Goal: Information Seeking & Learning: Learn about a topic

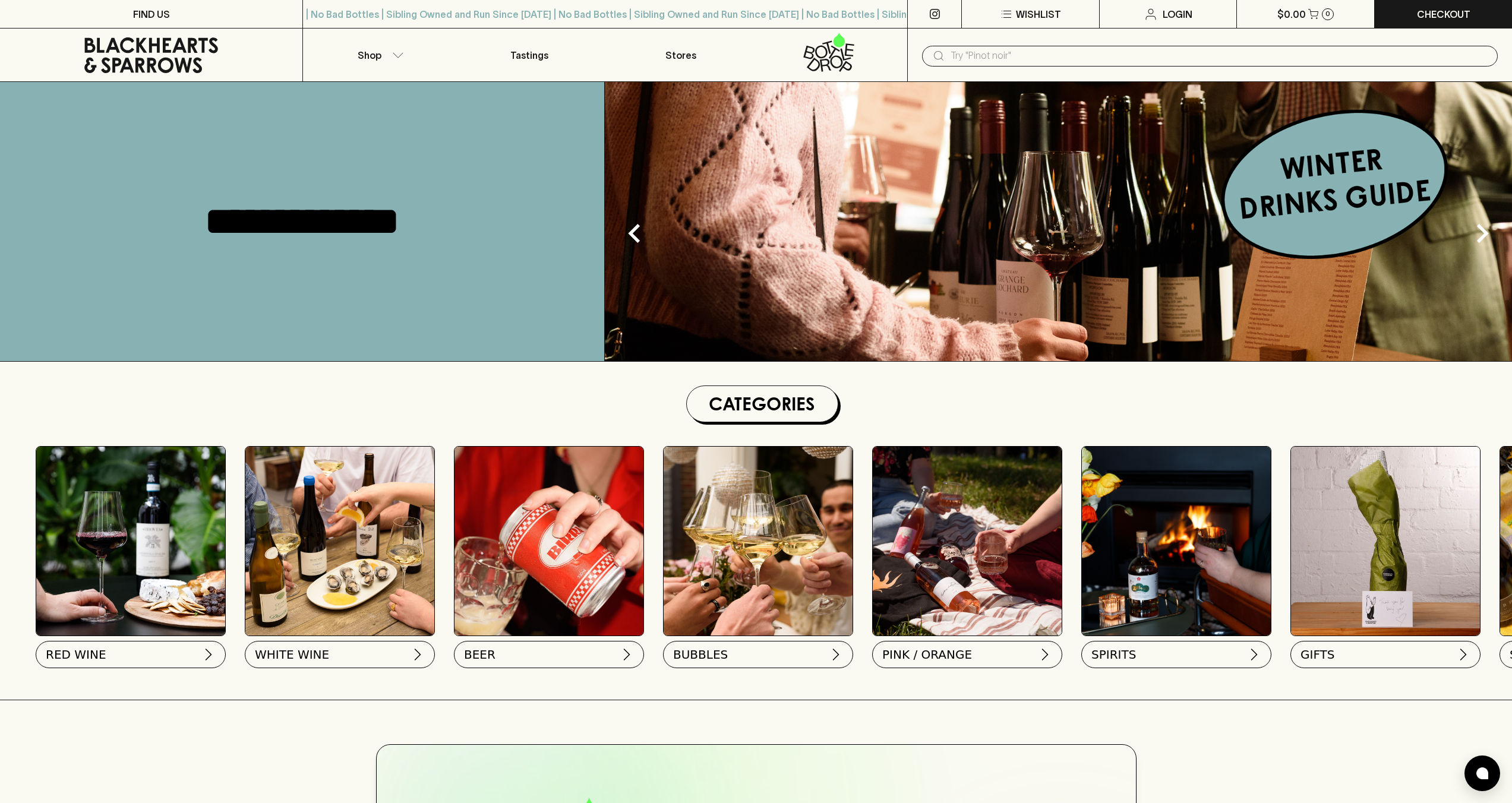
click at [1225, 232] on img at bounding box center [1058, 221] width 907 height 279
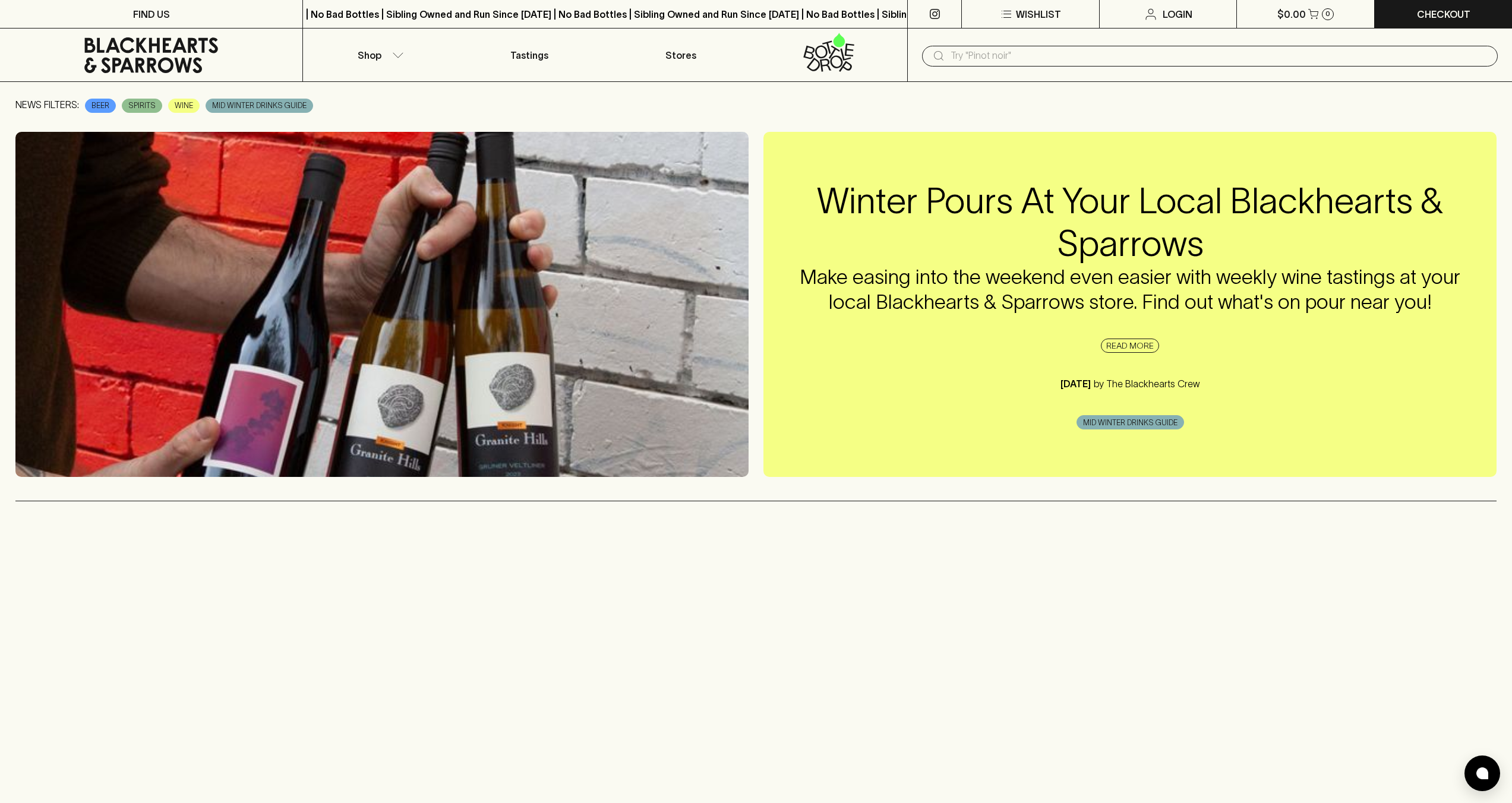
click at [1134, 422] on span "MID WINTER DRINKS GUIDE" at bounding box center [1130, 422] width 106 height 12
click at [1122, 276] on h4 "Make easing into the weekend even easier with weekly wine tastings at your loca…" at bounding box center [1130, 290] width 685 height 50
click at [1129, 347] on link "READ MORE" at bounding box center [1130, 346] width 58 height 14
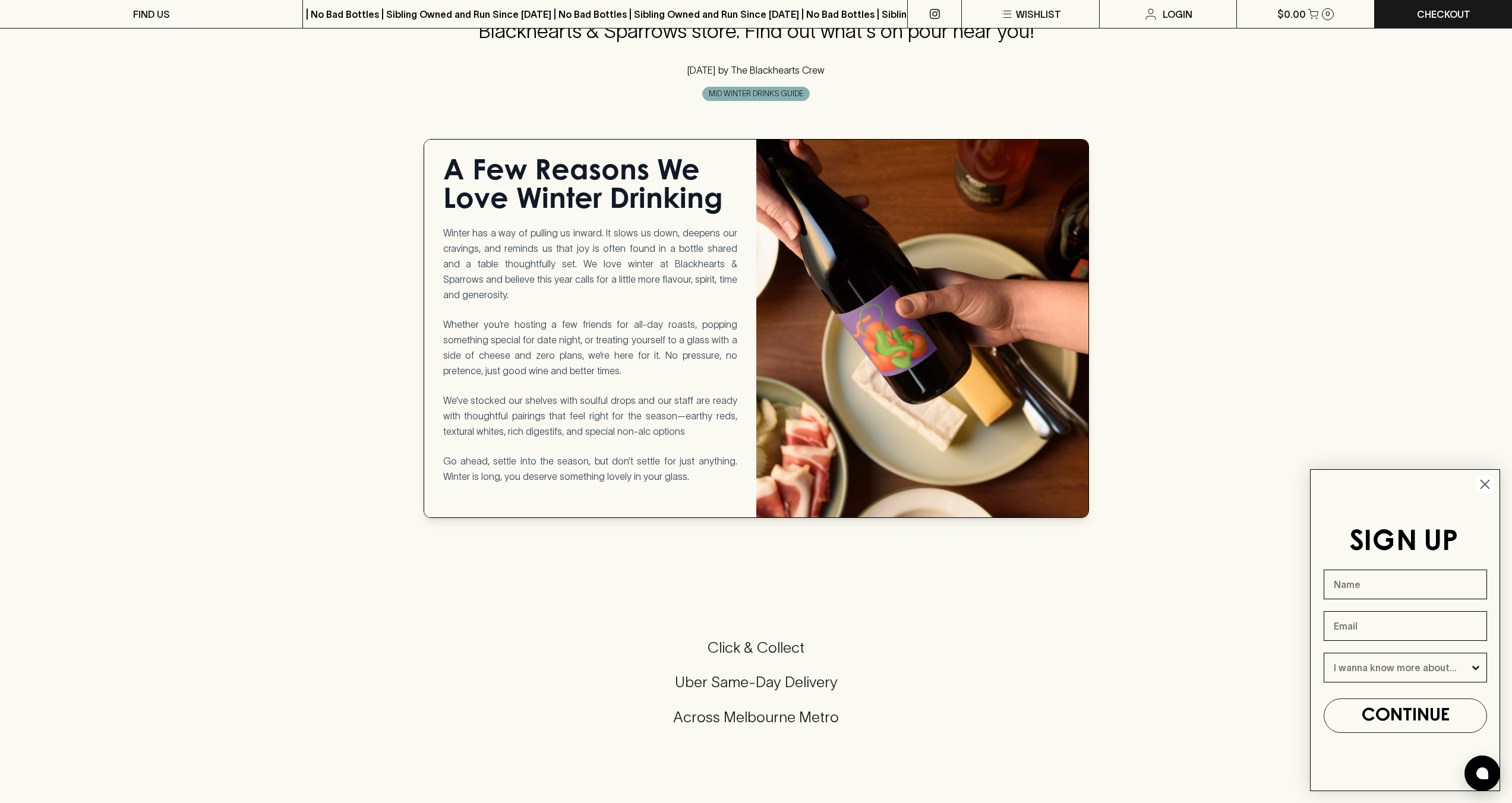
scroll to position [613, 0]
click at [1487, 482] on icon "Close dialog" at bounding box center [1485, 484] width 21 height 21
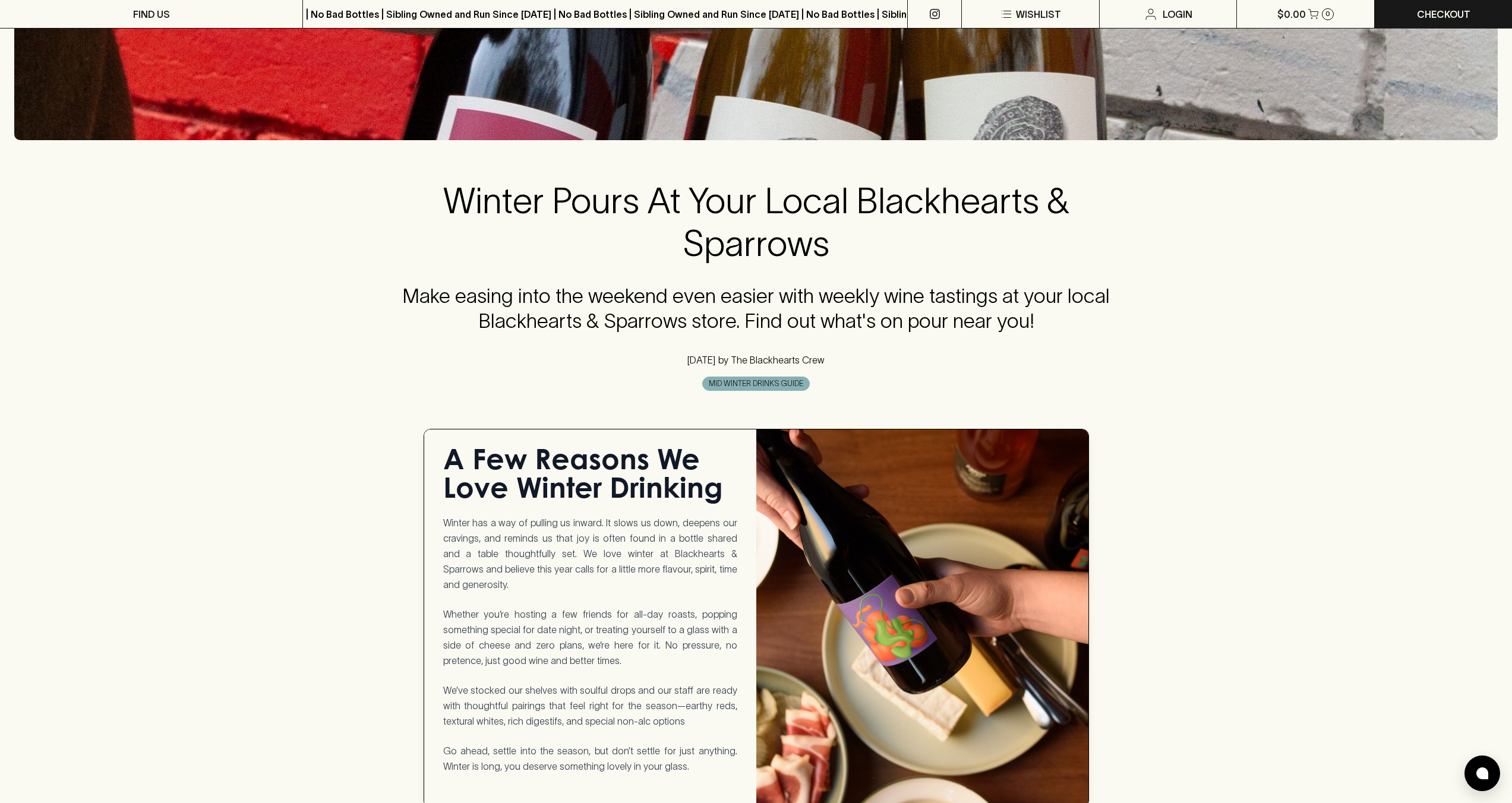
scroll to position [326, 0]
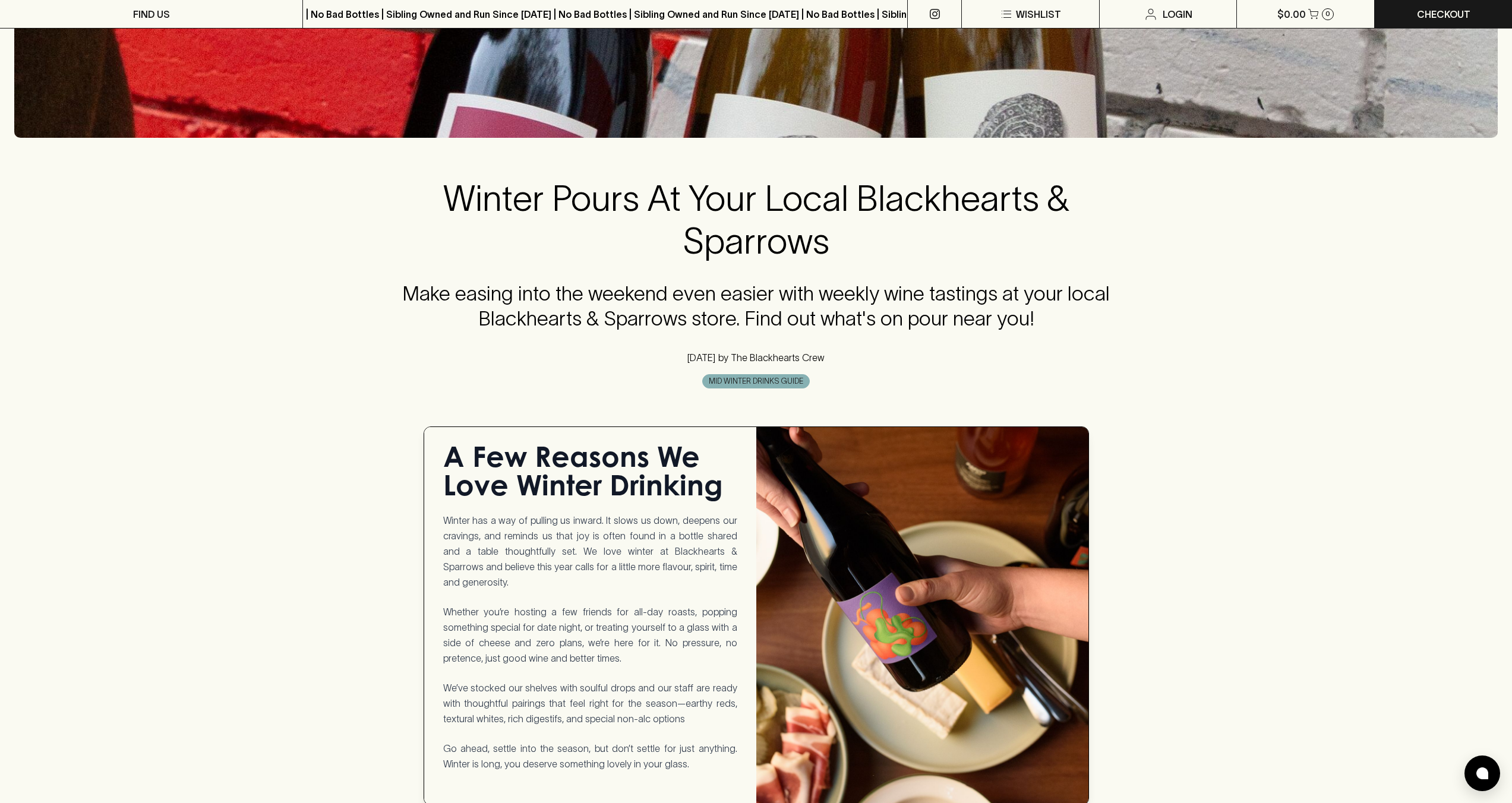
click at [746, 382] on span "MID WINTER DRINKS GUIDE" at bounding box center [755, 381] width 106 height 12
click at [753, 361] on p "by The Blackhearts Crew" at bounding box center [770, 358] width 109 height 14
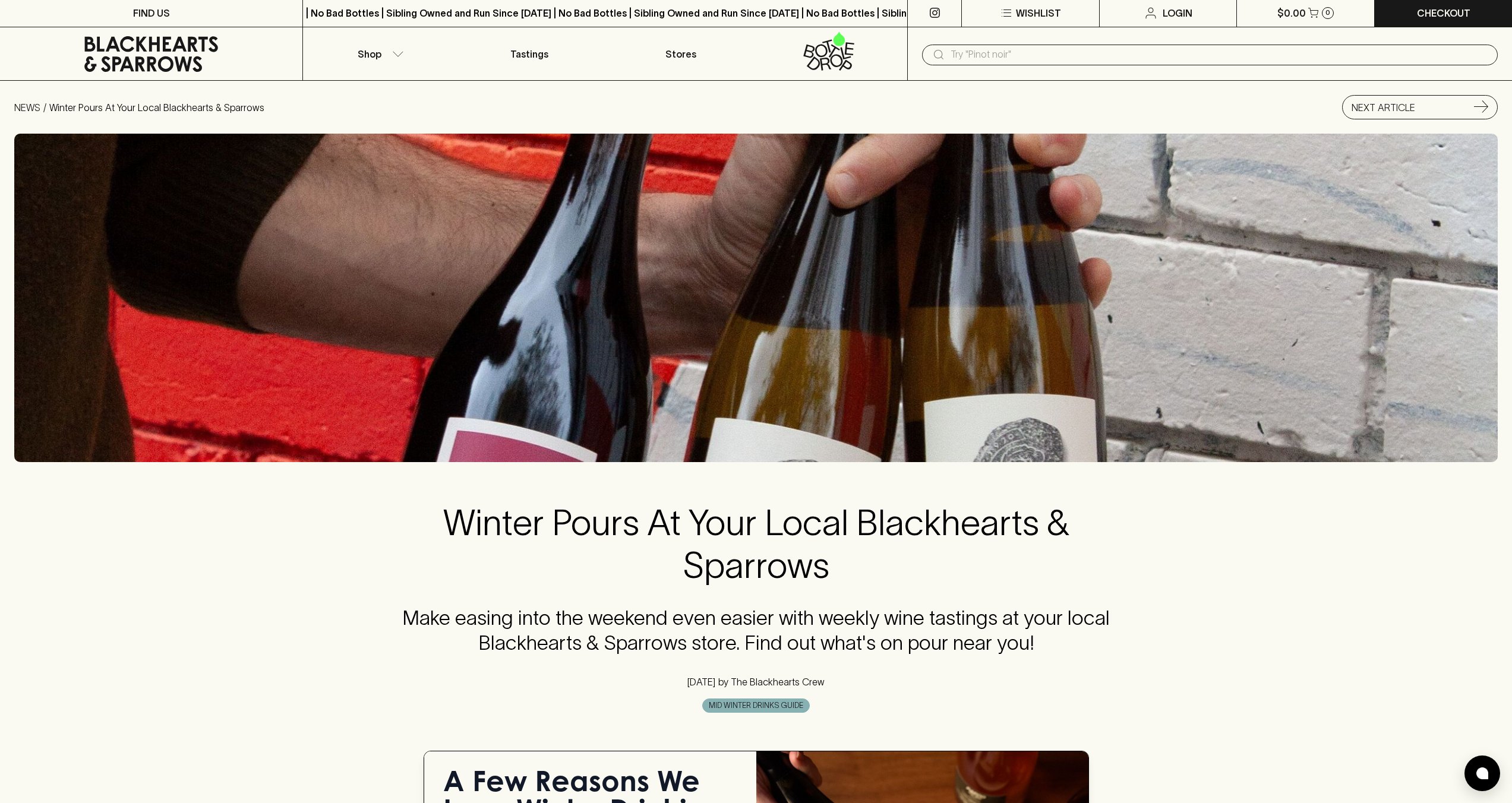
scroll to position [0, 0]
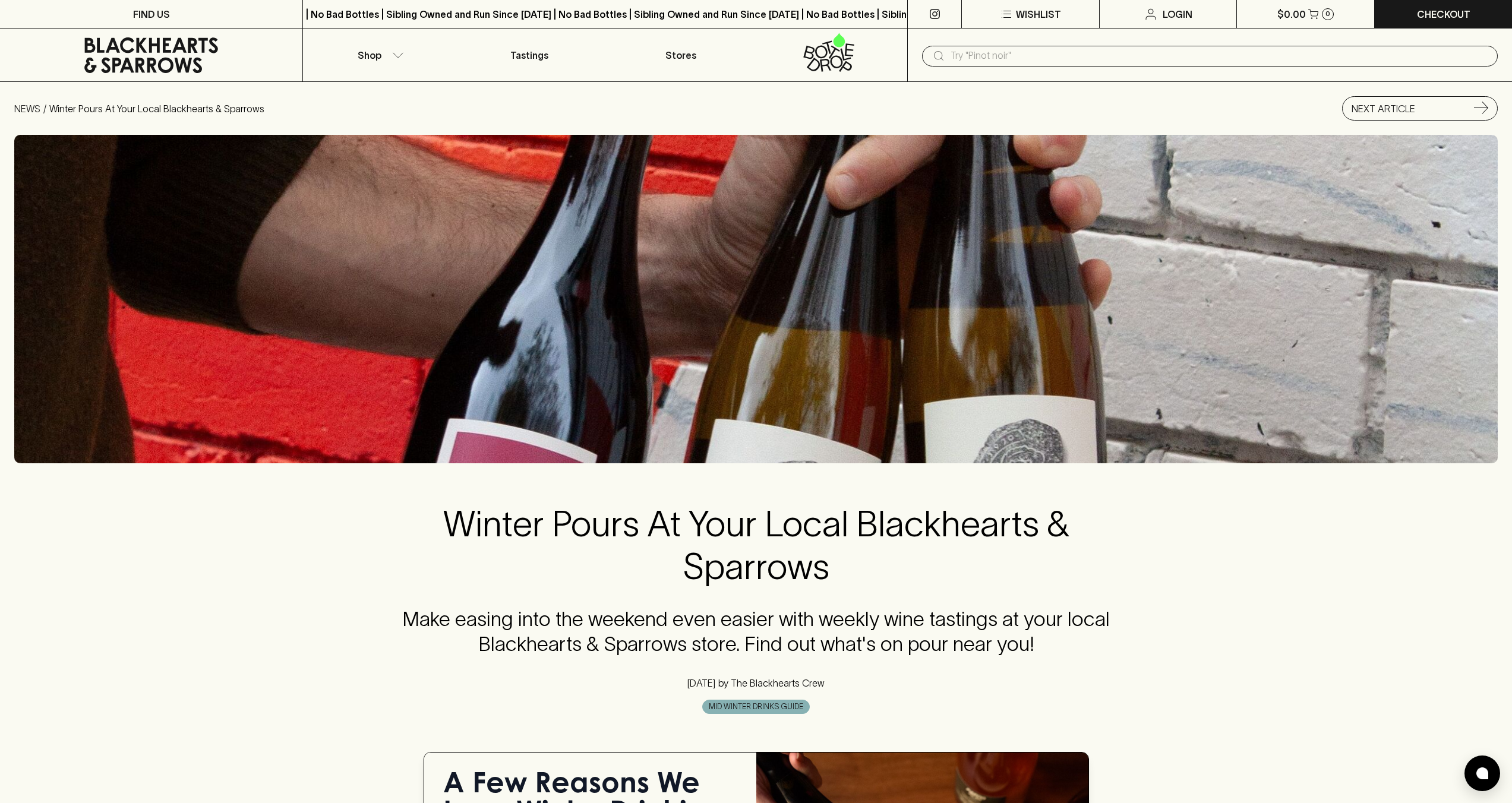
click at [813, 278] on img at bounding box center [756, 299] width 1483 height 328
click at [821, 514] on h2 "Winter Pours At Your Local Blackhearts & Sparrows" at bounding box center [756, 545] width 725 height 85
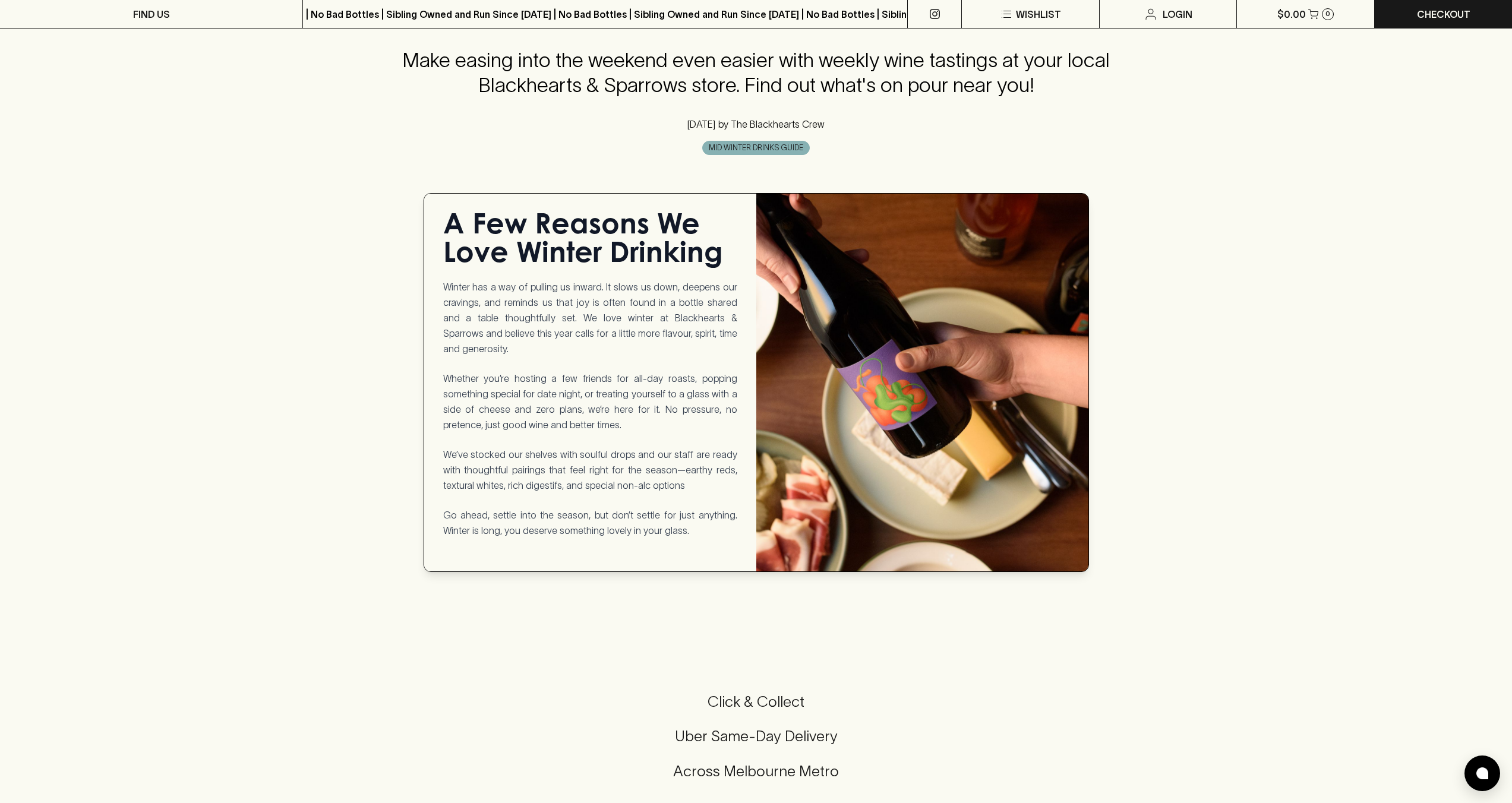
scroll to position [719, 0]
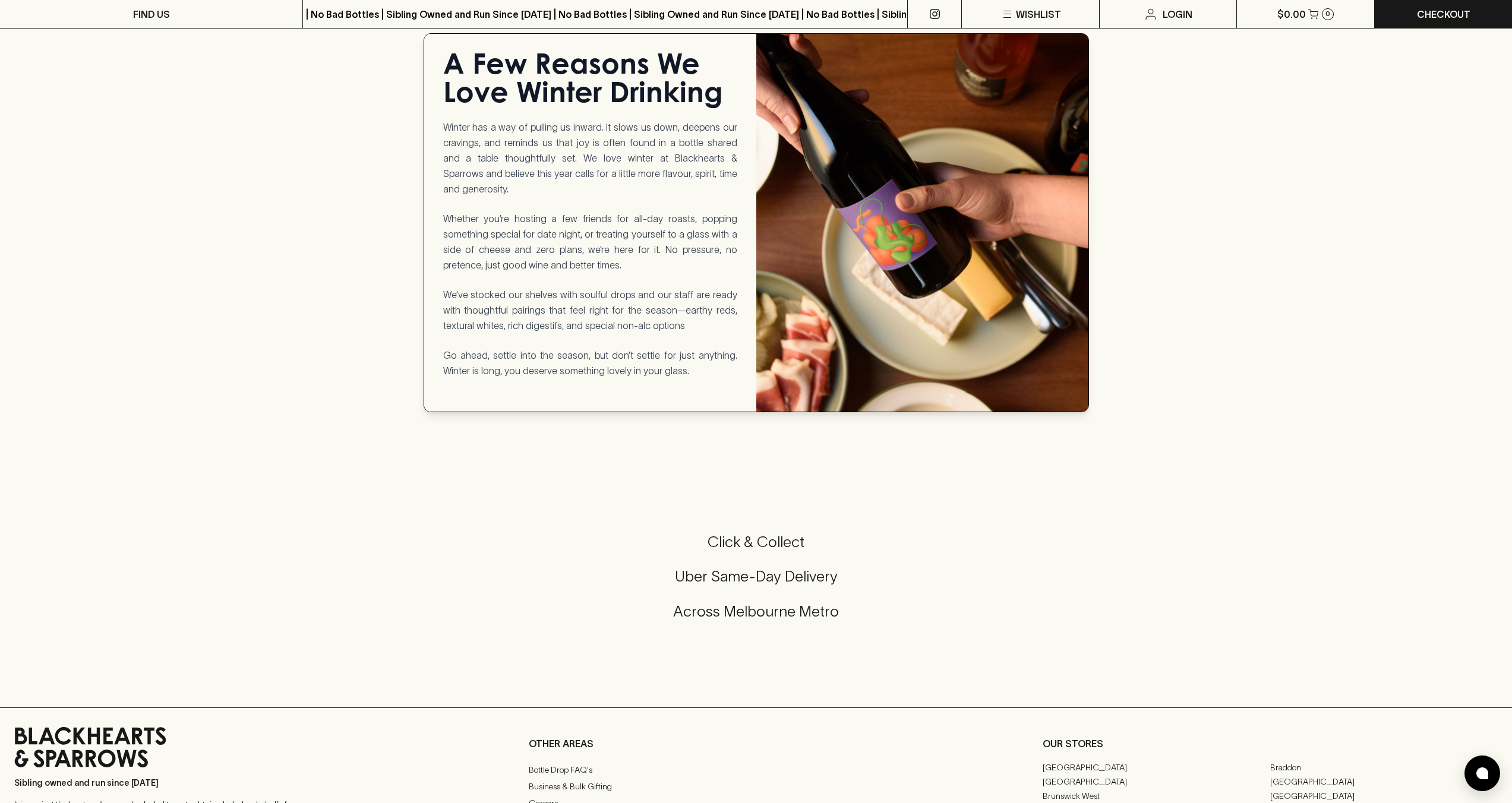
click at [868, 252] on img at bounding box center [922, 223] width 332 height 378
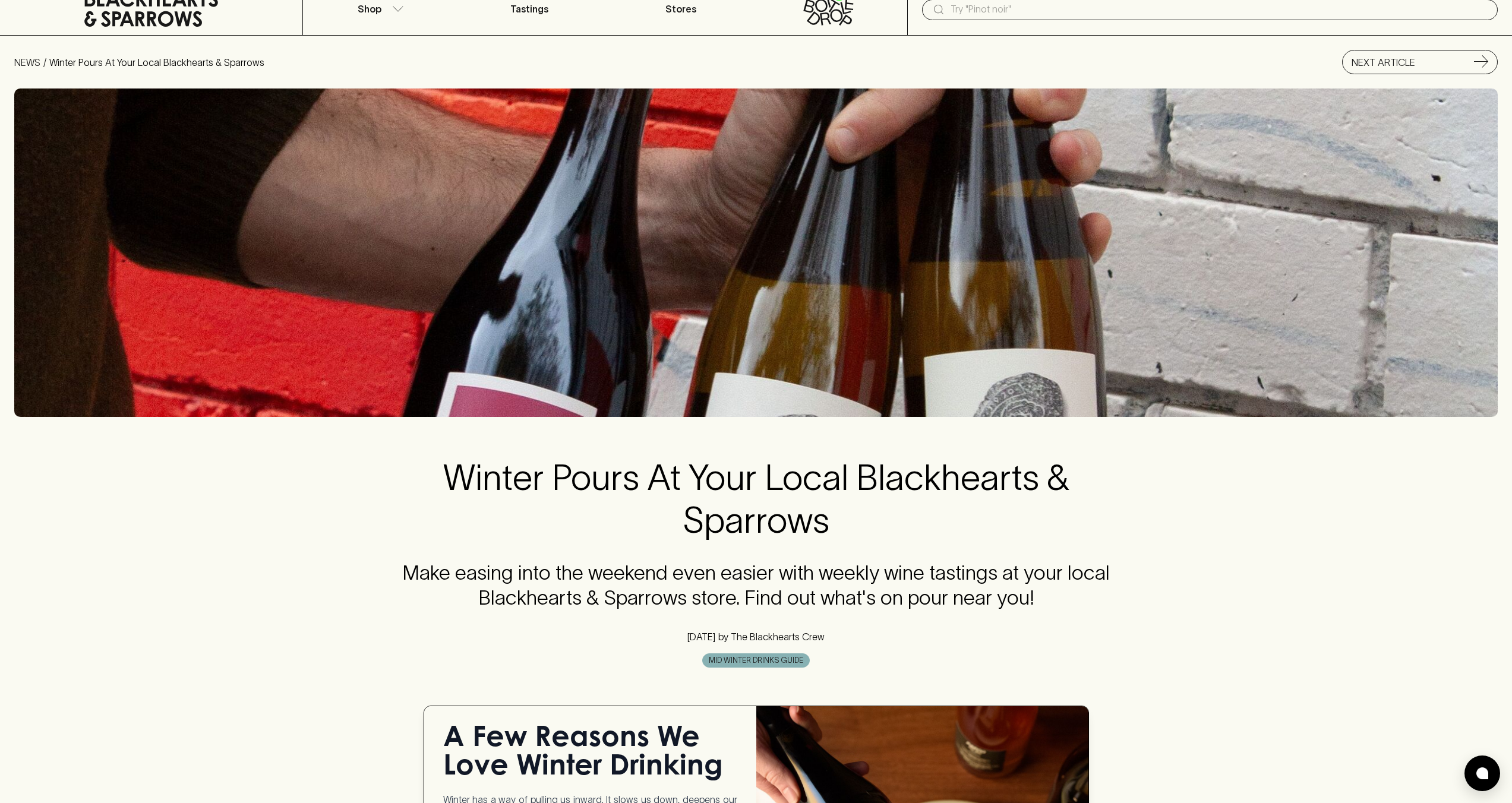
scroll to position [0, 0]
